Goal: Transaction & Acquisition: Download file/media

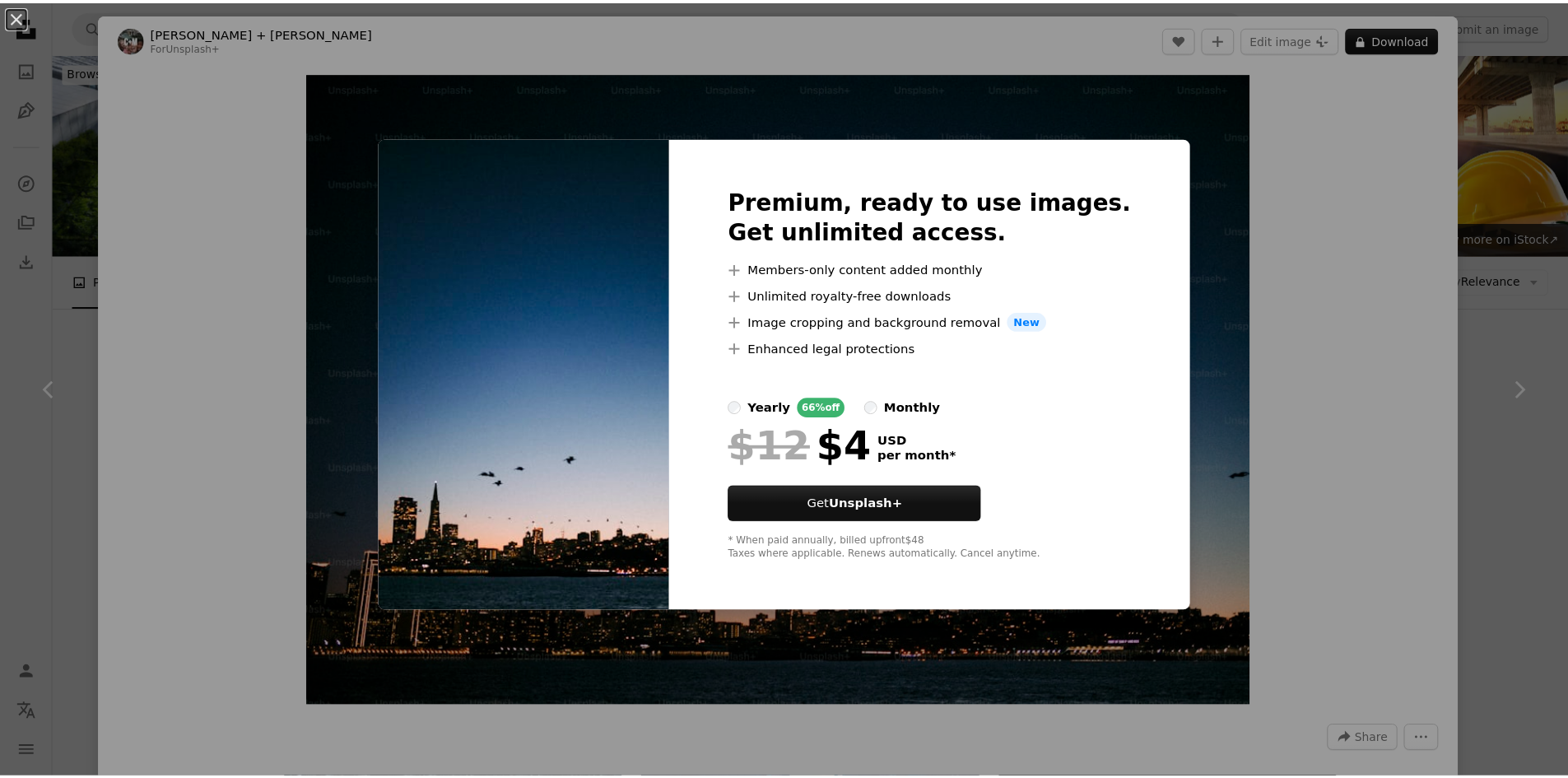
scroll to position [3131, 0]
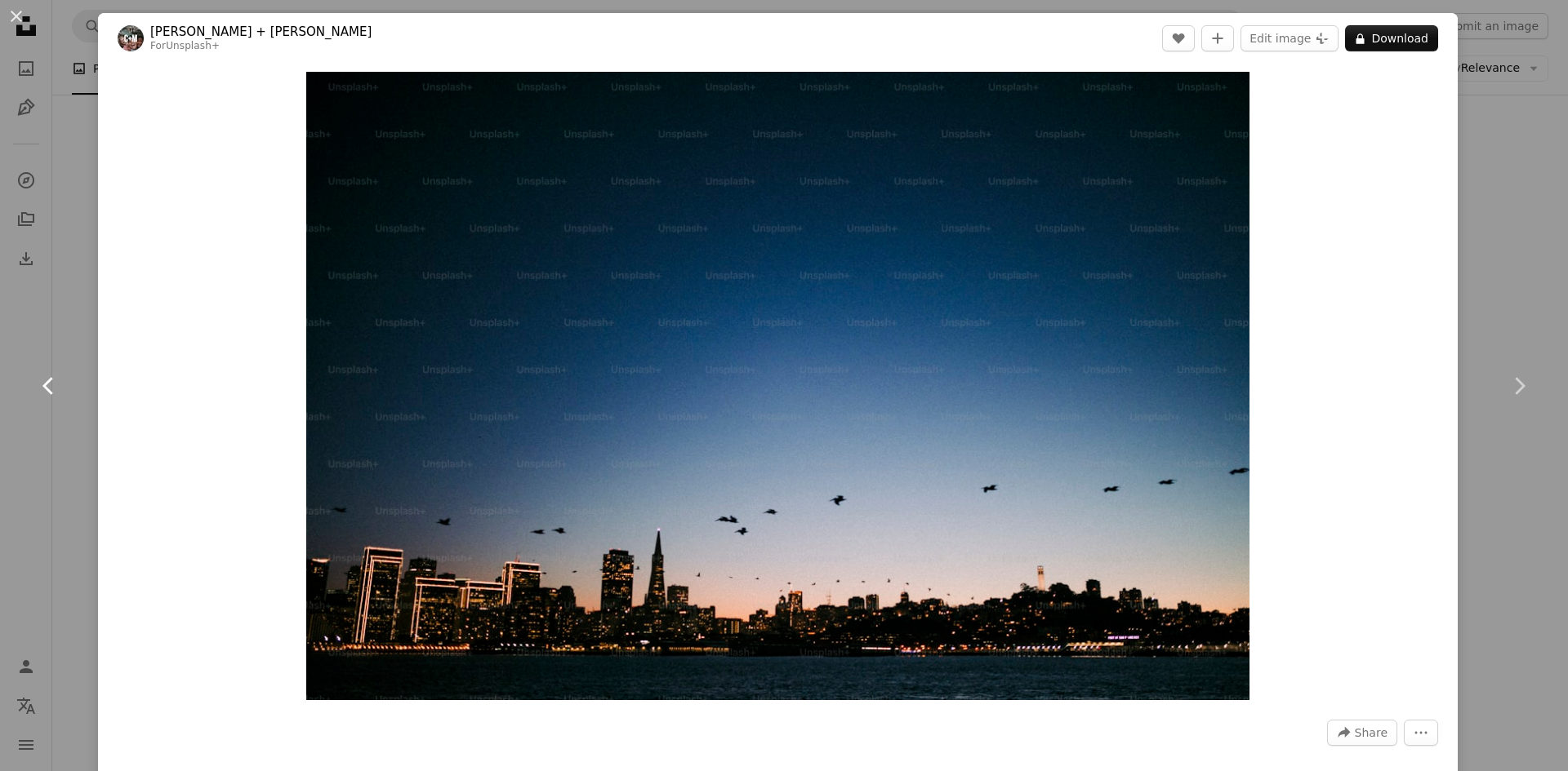
click at [0, 453] on link "Chevron left" at bounding box center [49, 386] width 98 height 157
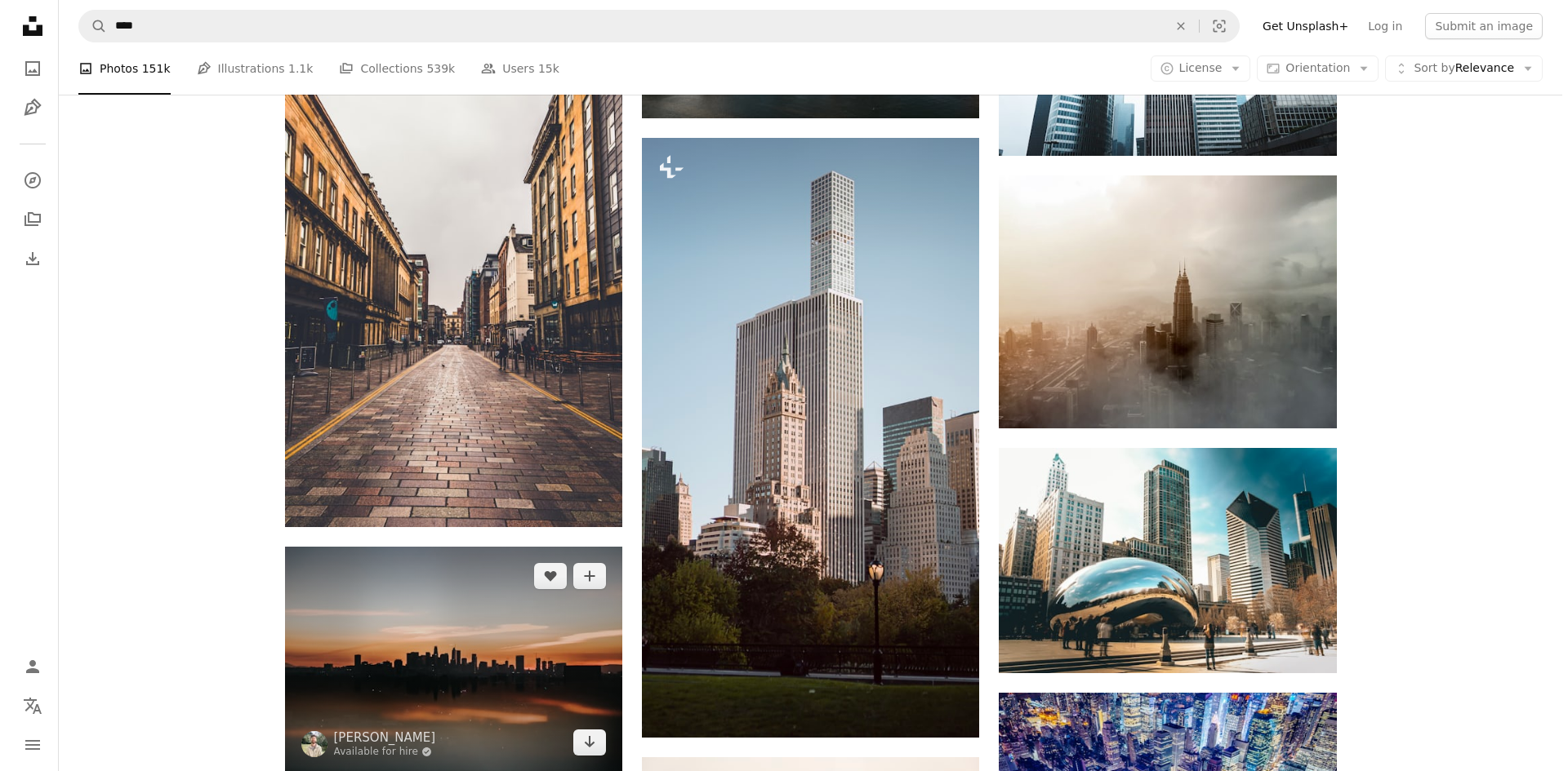
scroll to position [2923, 0]
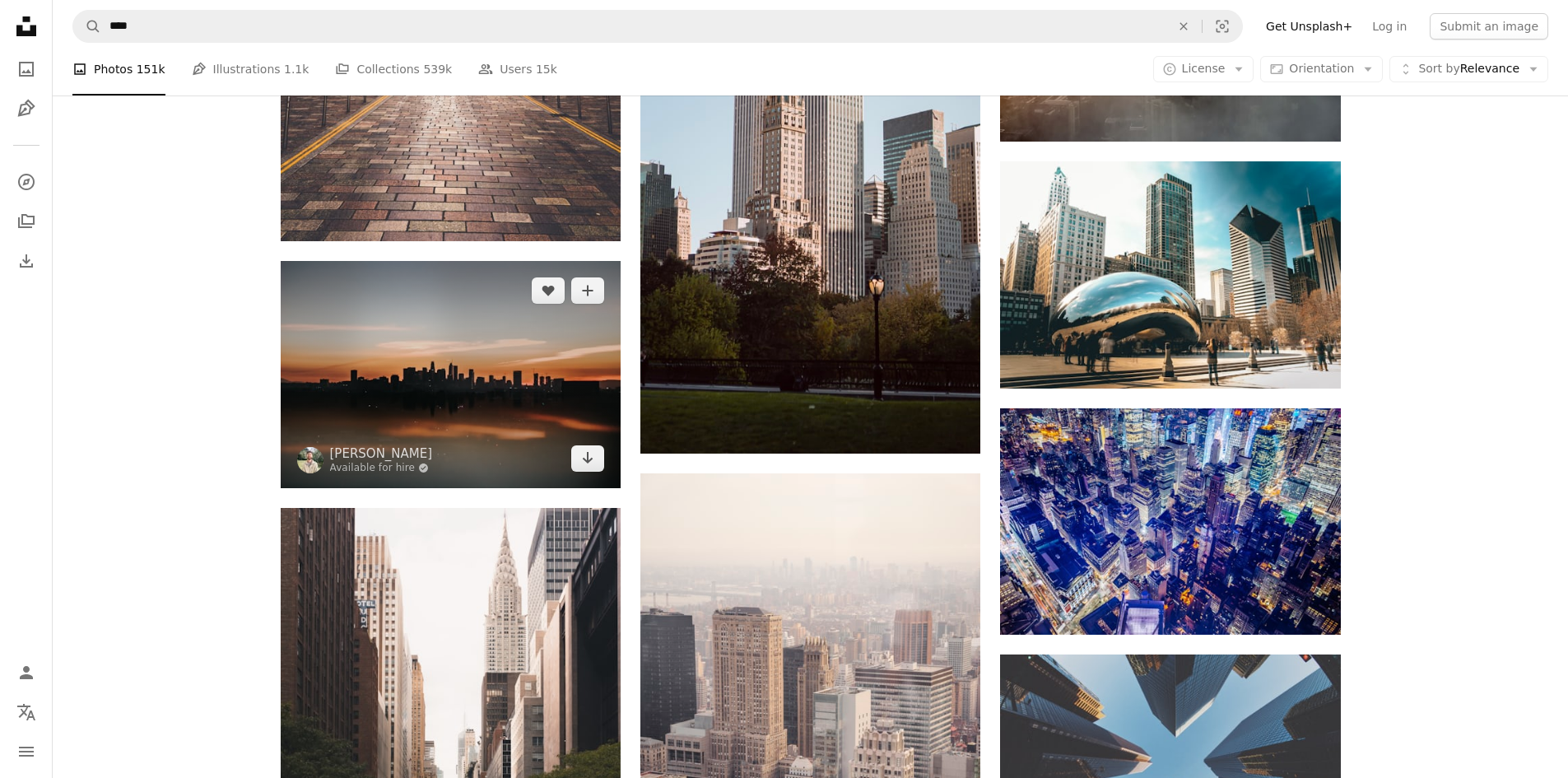
click at [434, 347] on img at bounding box center [451, 374] width 340 height 226
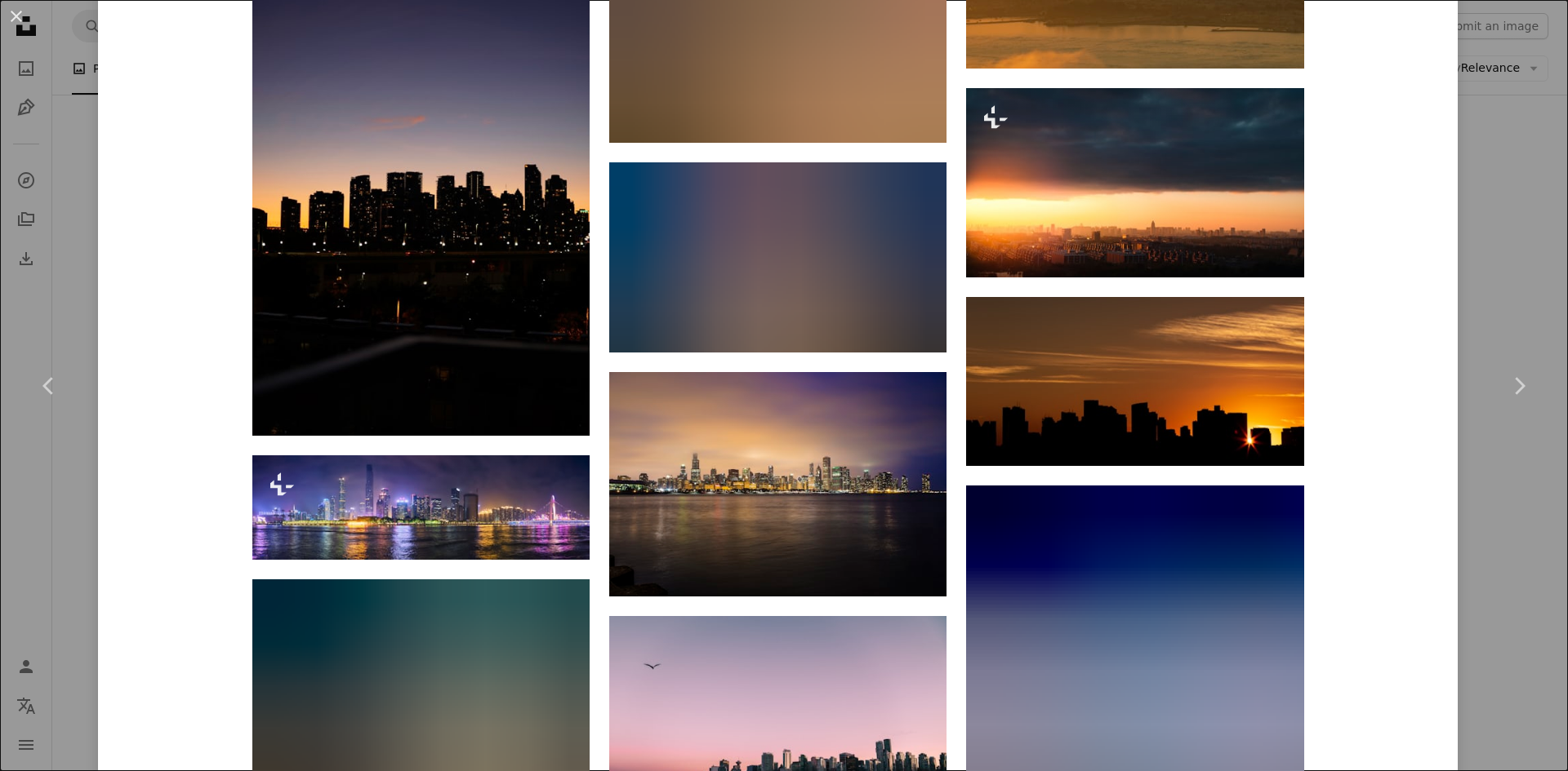
scroll to position [5062, 0]
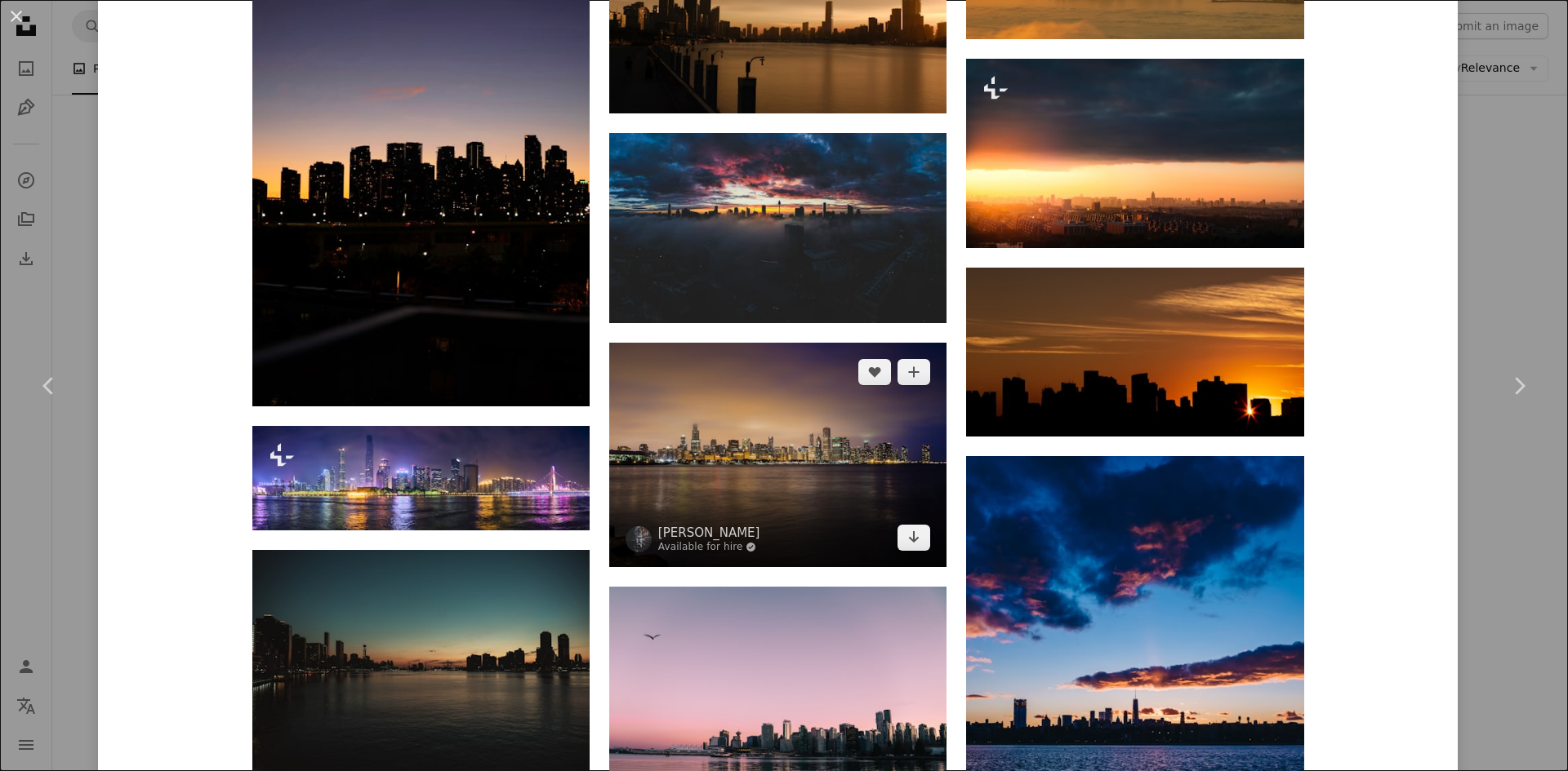
click at [794, 438] on img at bounding box center [778, 455] width 337 height 224
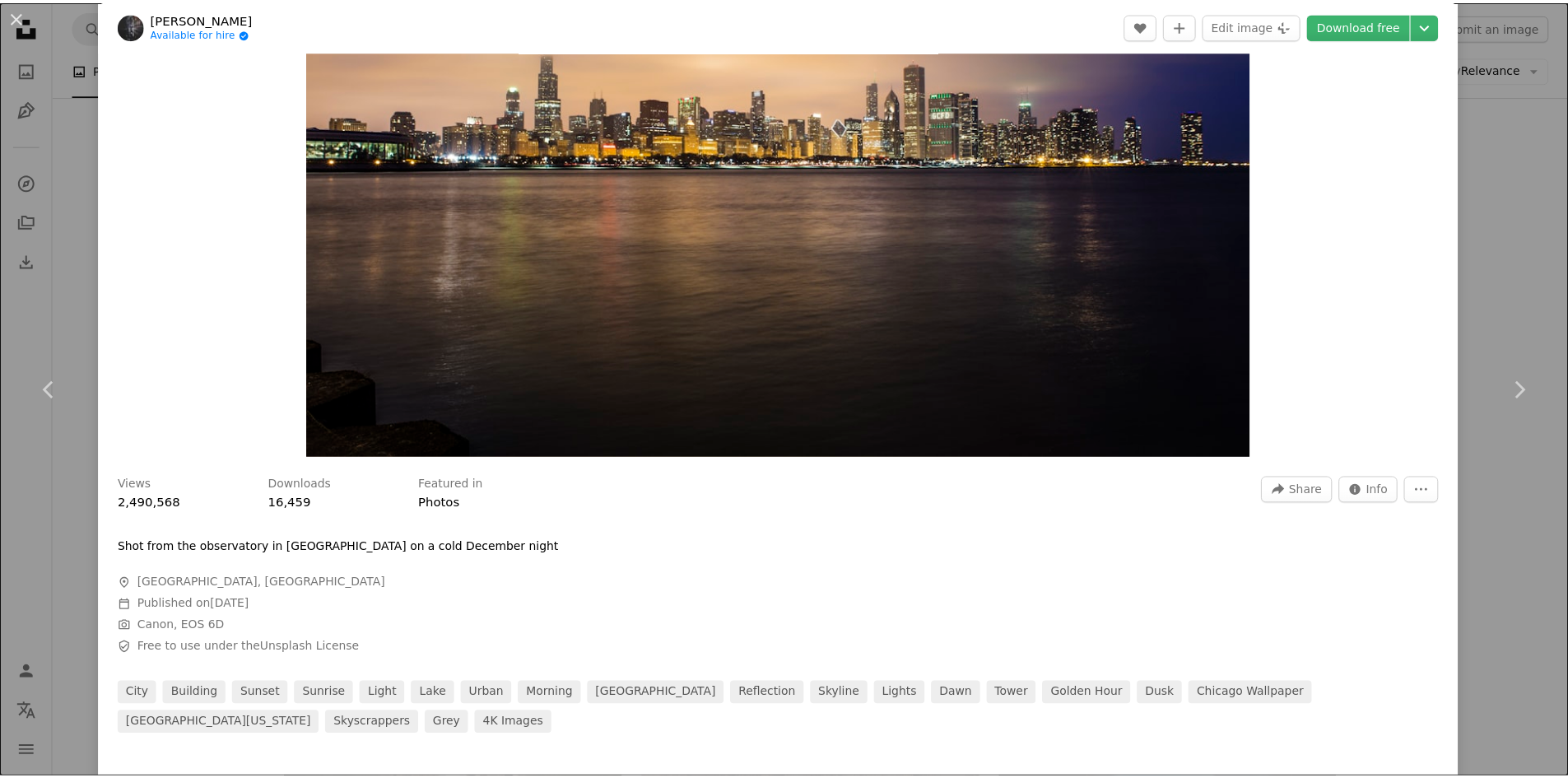
scroll to position [247, 0]
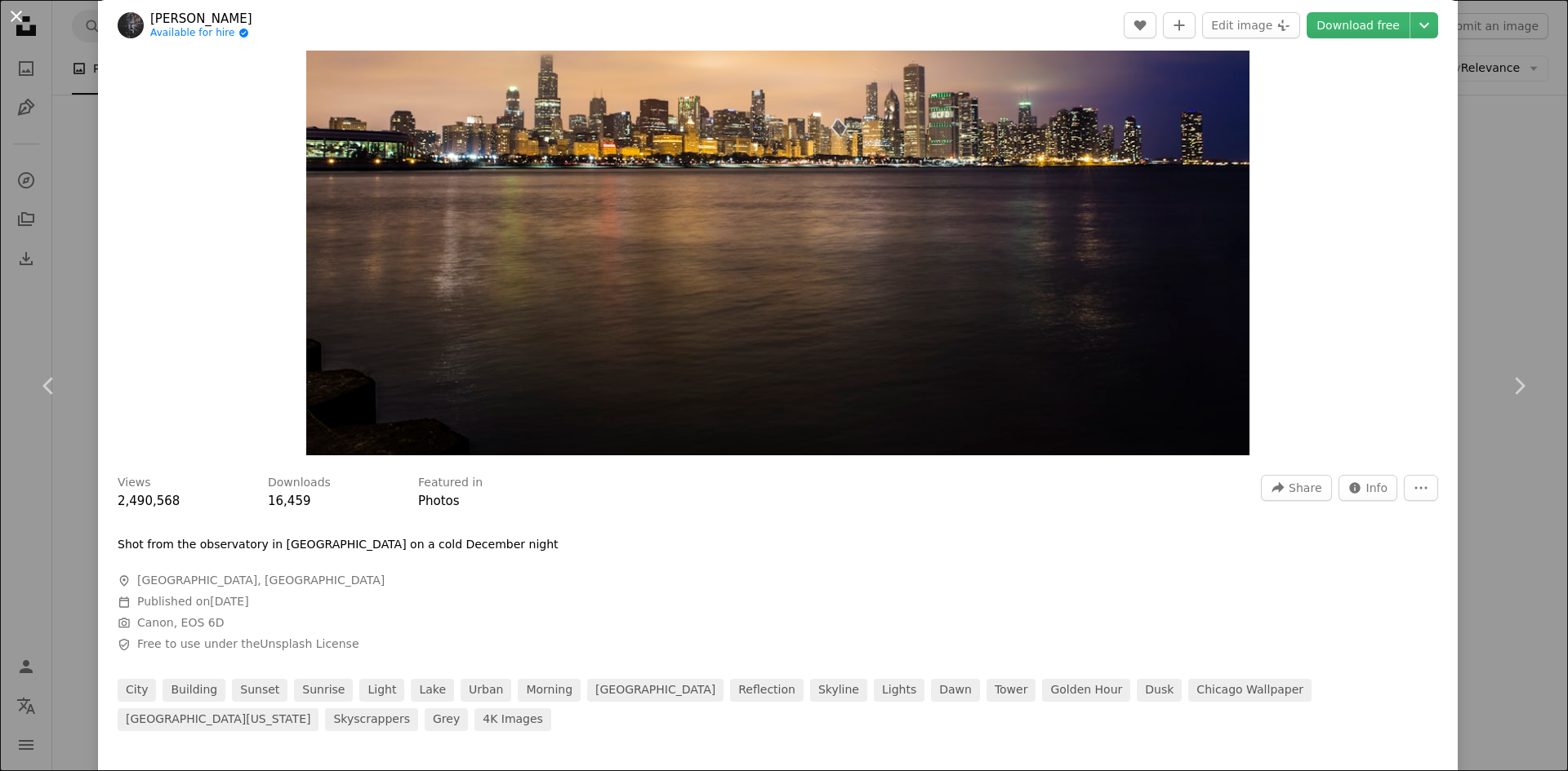
click at [20, 18] on button "An X shape" at bounding box center [17, 17] width 20 height 19
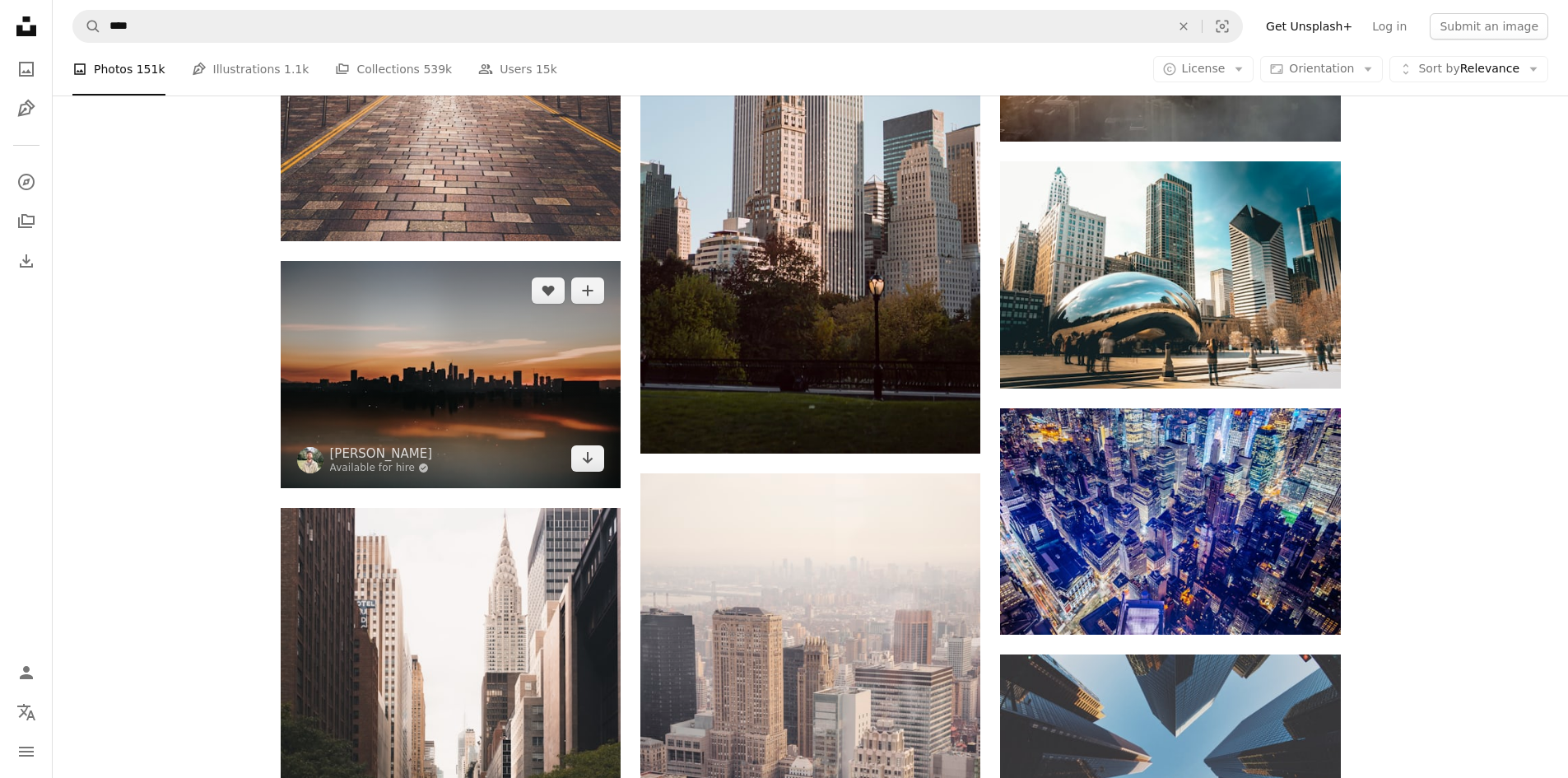
click at [464, 385] on img at bounding box center [451, 374] width 340 height 226
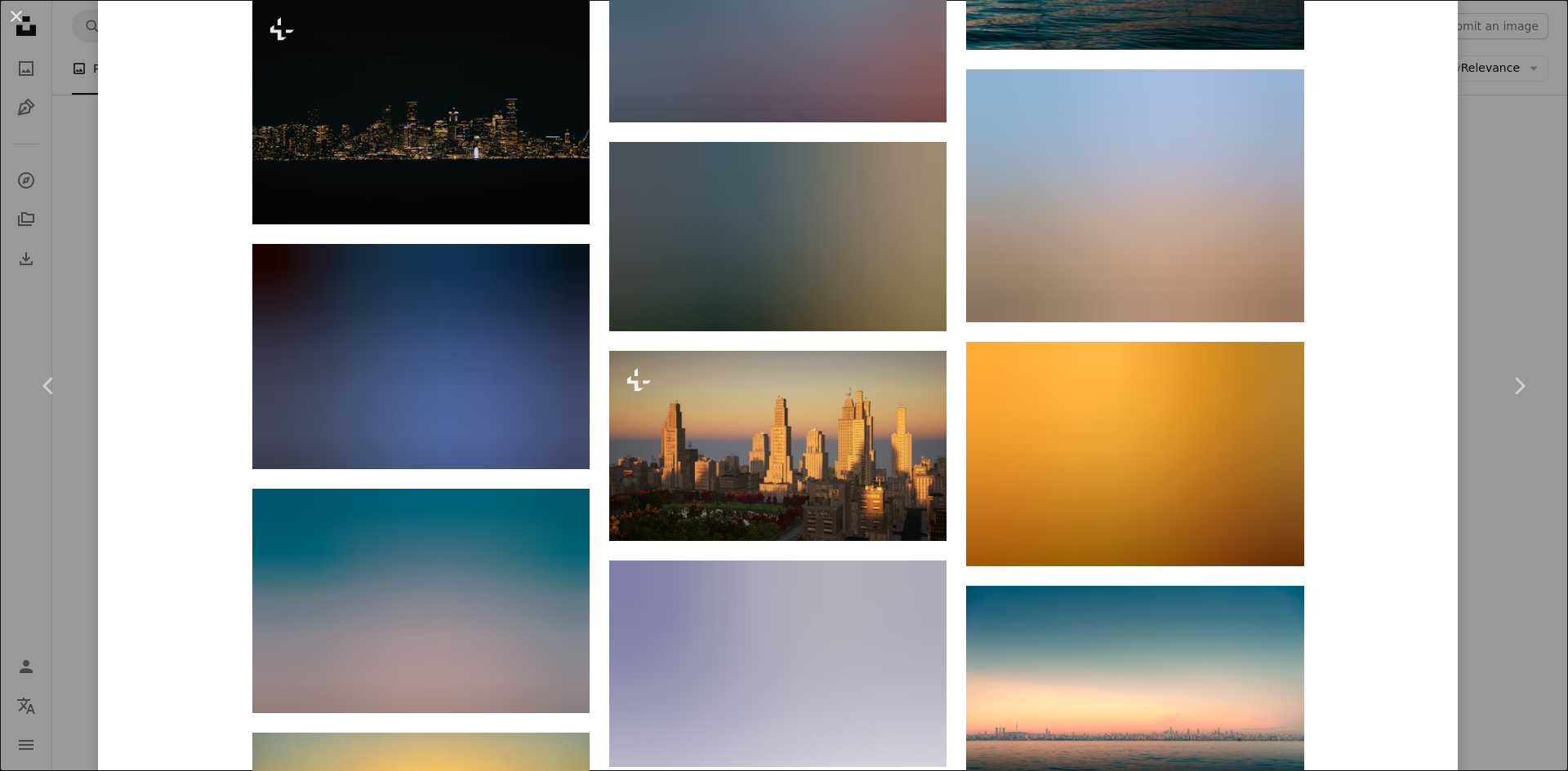
scroll to position [7074, 0]
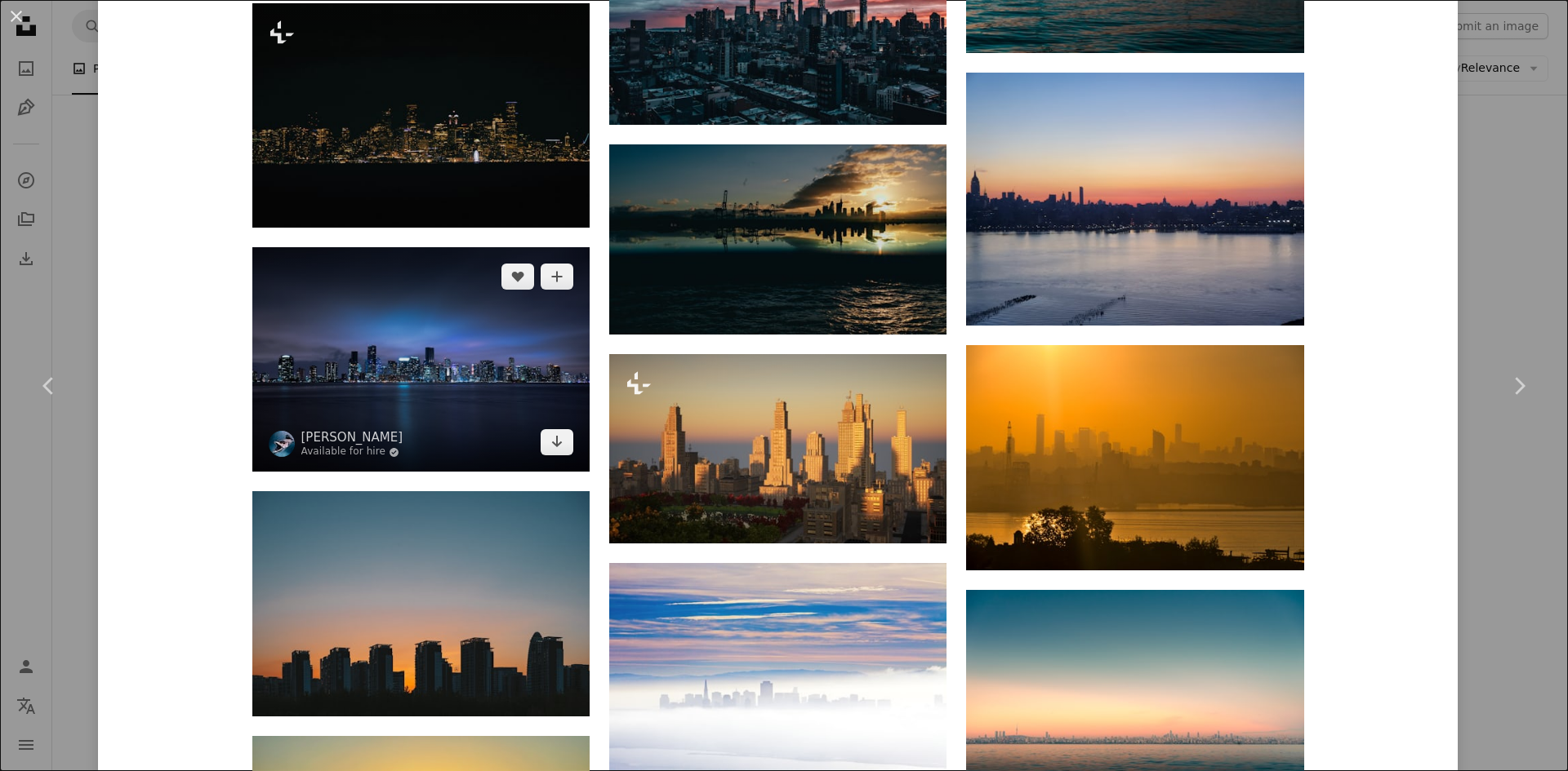
click at [474, 358] on img at bounding box center [421, 360] width 337 height 224
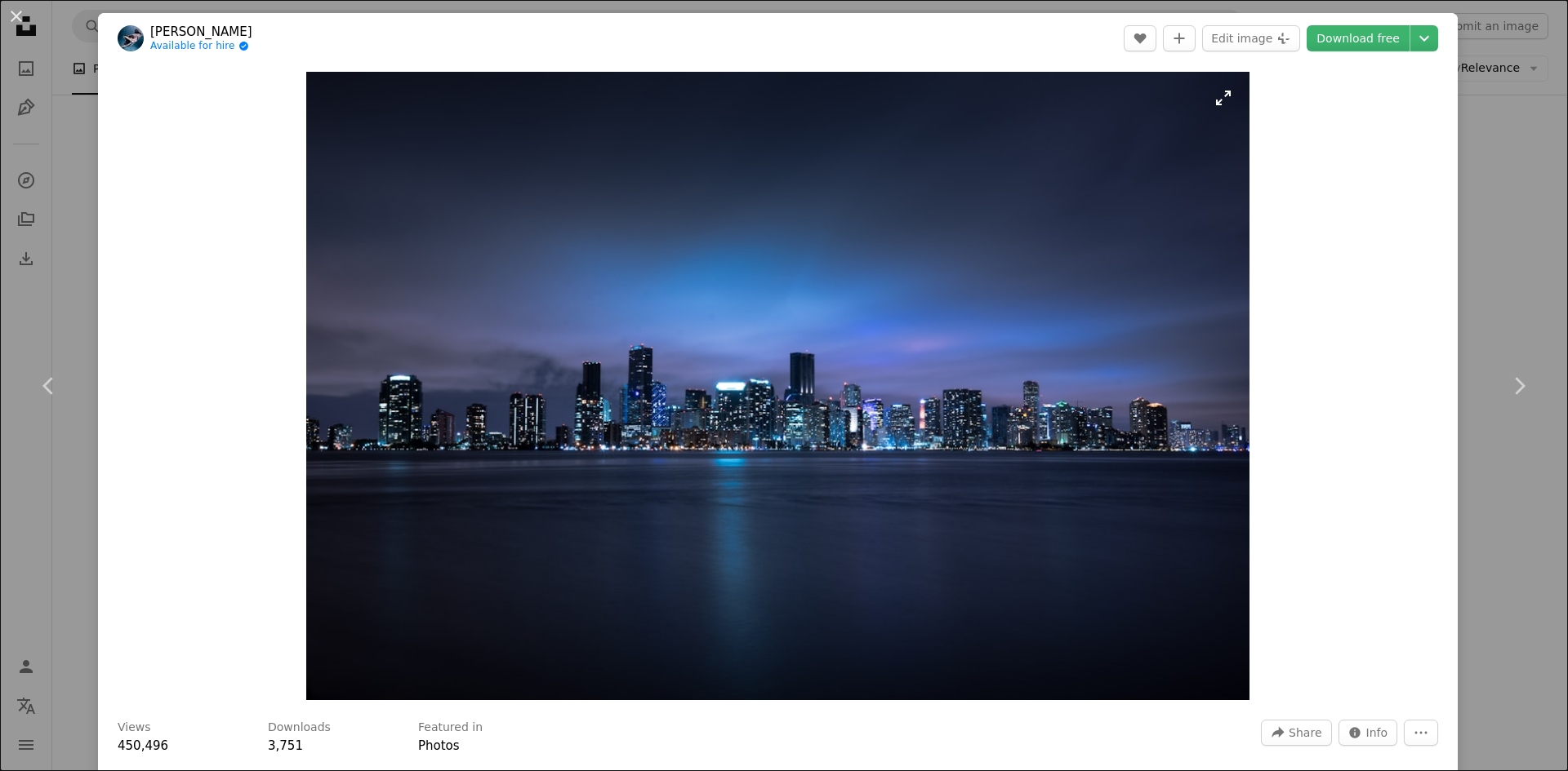
click at [738, 351] on img "Zoom in on this image" at bounding box center [777, 386] width 943 height 629
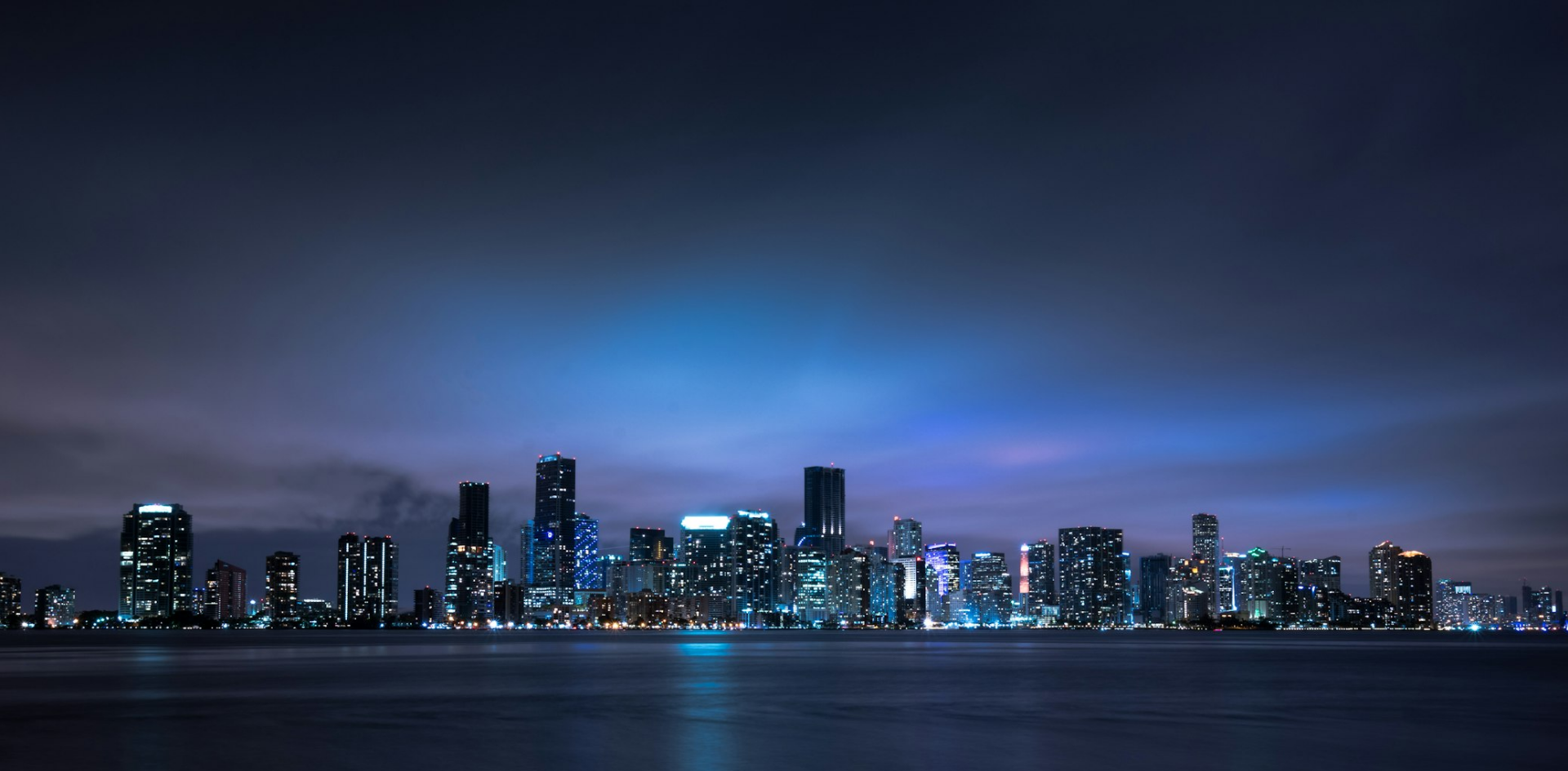
scroll to position [130, 0]
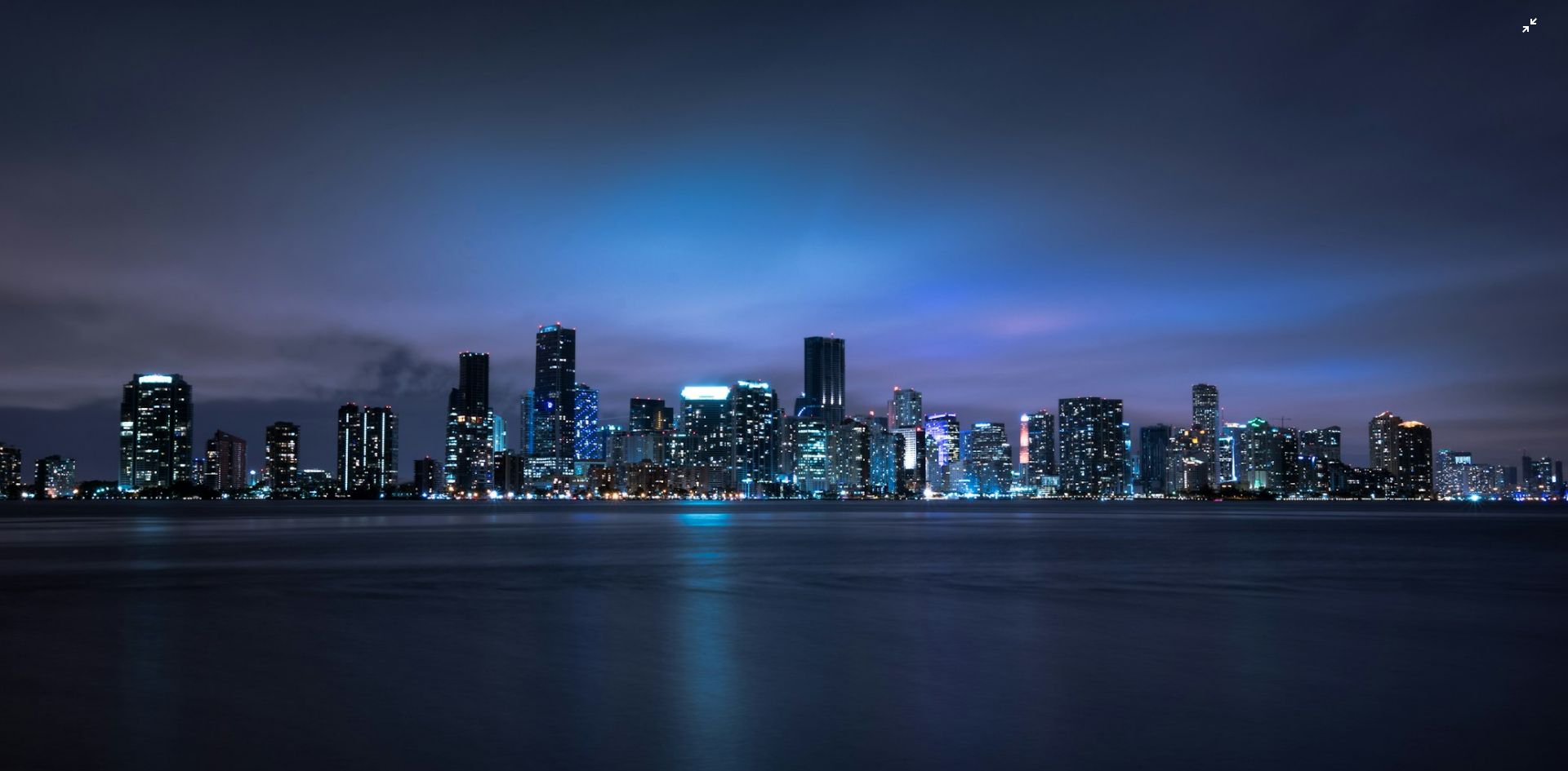
click at [738, 351] on img "Zoom out on this image" at bounding box center [784, 393] width 1570 height 1047
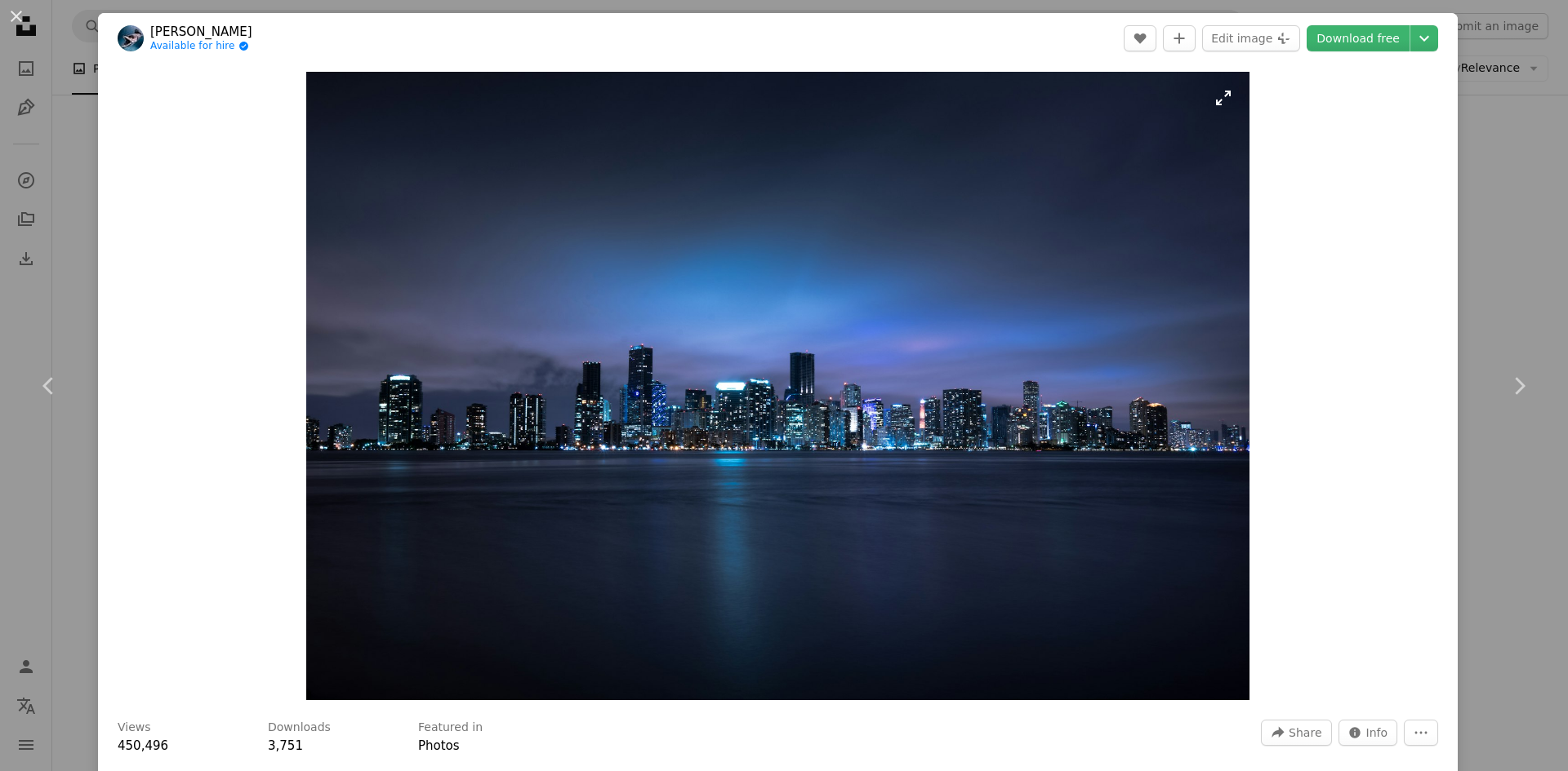
click at [738, 351] on img "Zoom in on this image" at bounding box center [777, 386] width 943 height 629
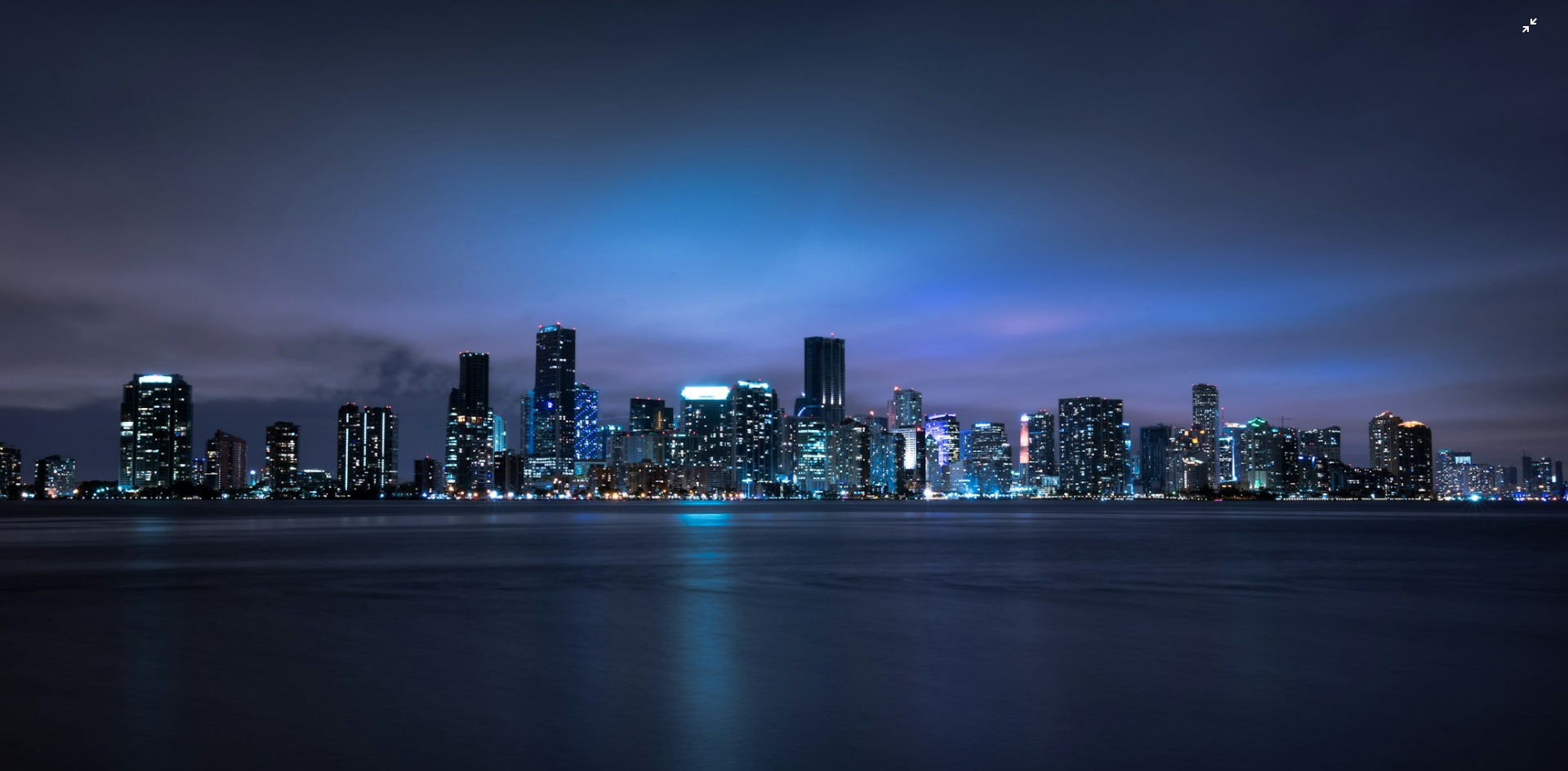
click at [738, 351] on img "Zoom out on this image" at bounding box center [784, 393] width 1570 height 1047
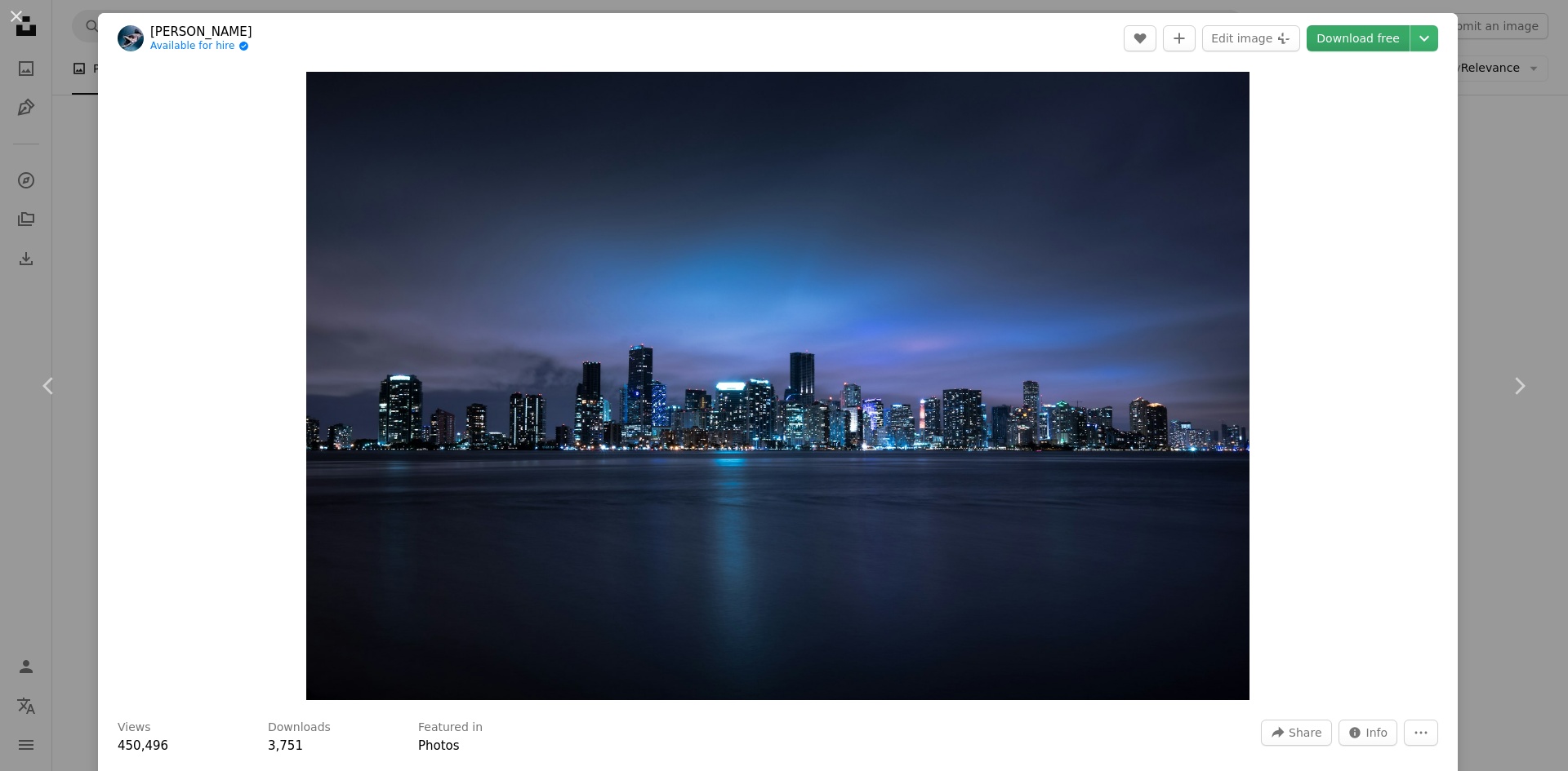
click at [1367, 41] on link "Download free" at bounding box center [1358, 38] width 103 height 26
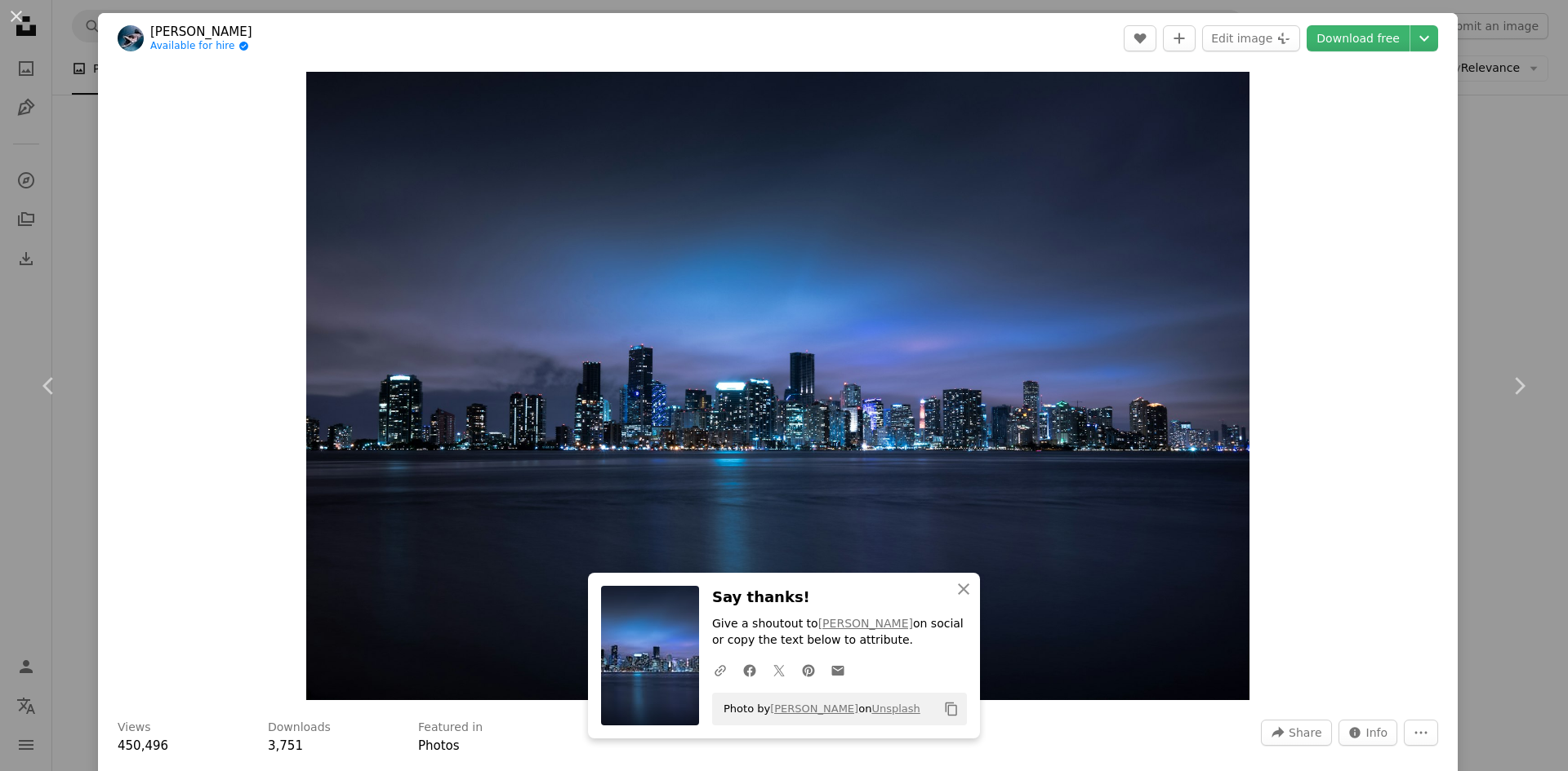
click at [63, 270] on div "An X shape Chevron left Chevron right An X shape Close Say thanks! Give a shout…" at bounding box center [784, 385] width 1568 height 771
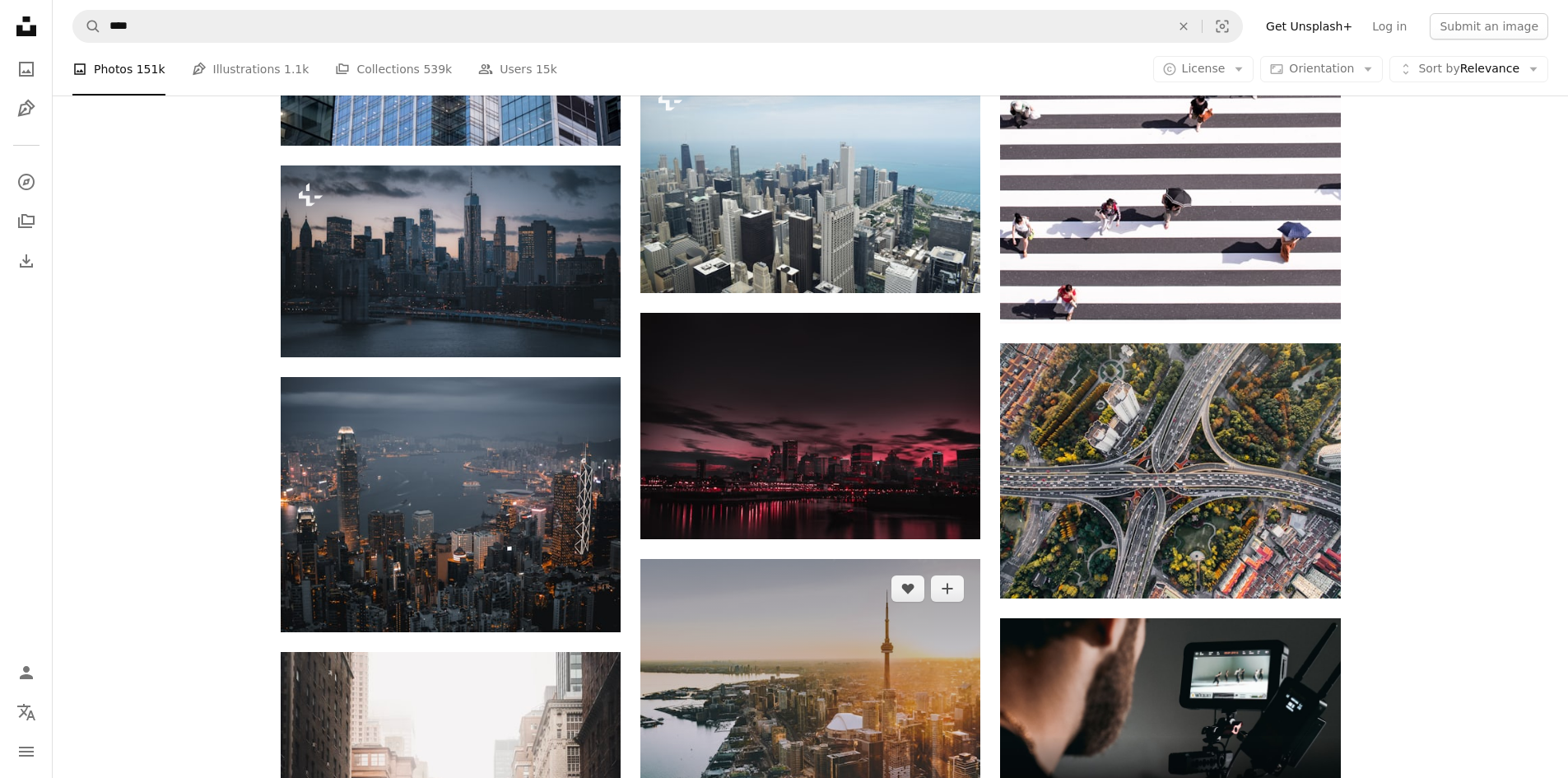
scroll to position [6162, 0]
